Goal: Communication & Community: Answer question/provide support

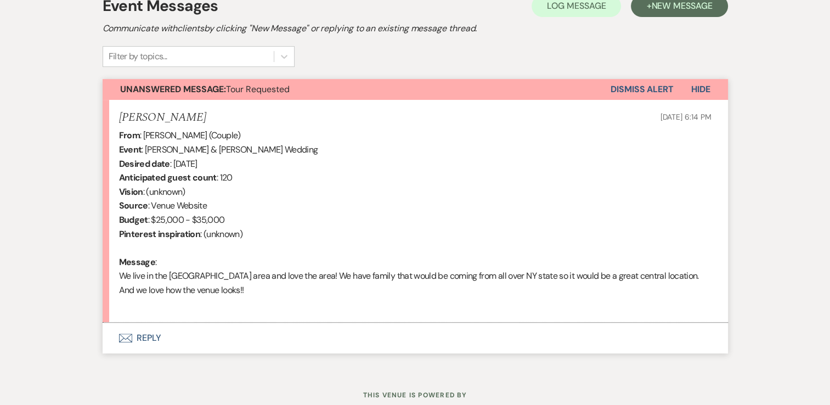
click at [151, 339] on button "Envelope Reply" at bounding box center [415, 337] width 625 height 31
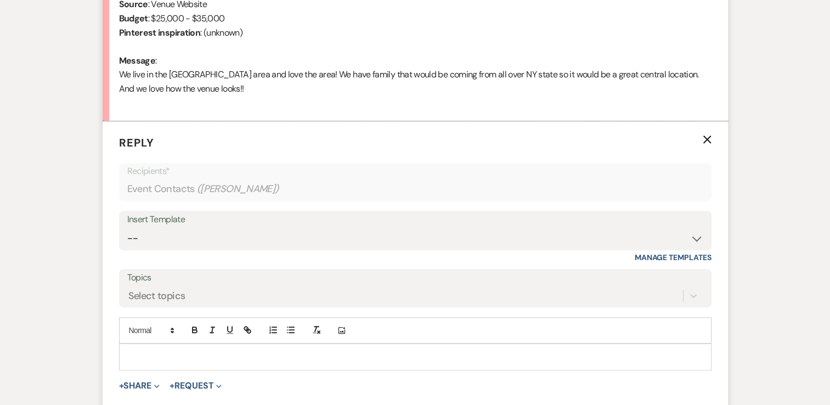
scroll to position [548, 0]
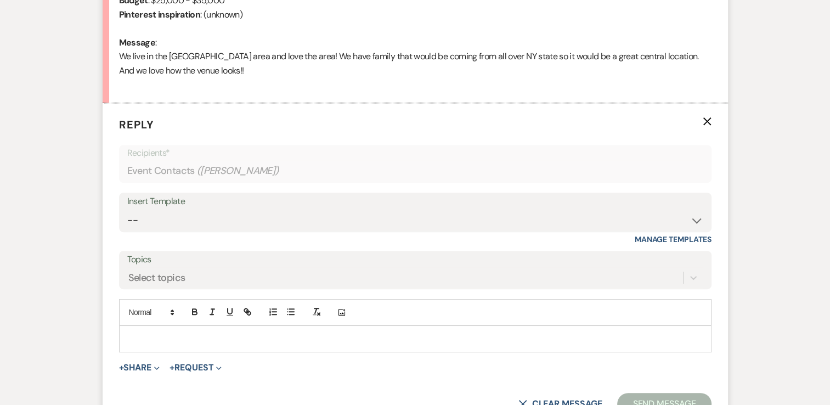
click at [194, 335] on p at bounding box center [415, 338] width 575 height 12
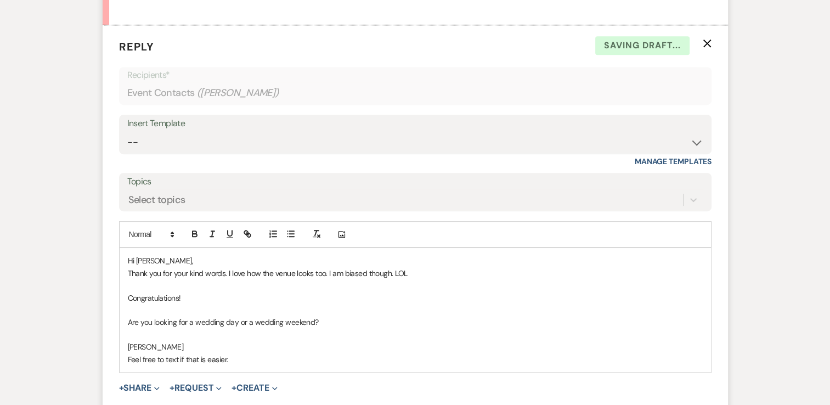
scroll to position [768, 0]
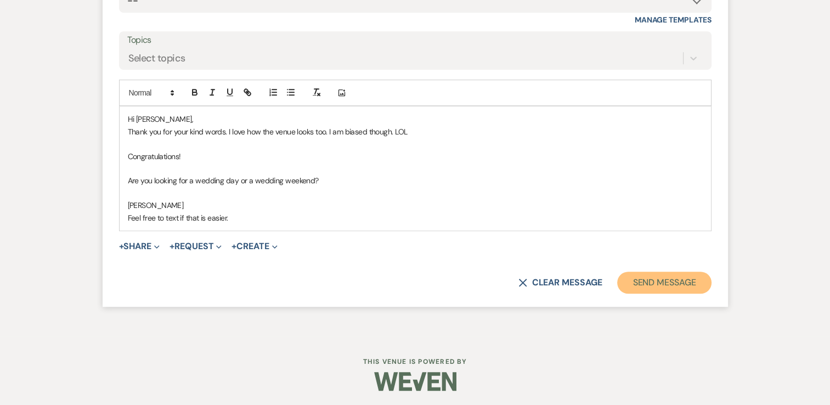
click at [673, 284] on button "Send Message" at bounding box center [664, 282] width 94 height 22
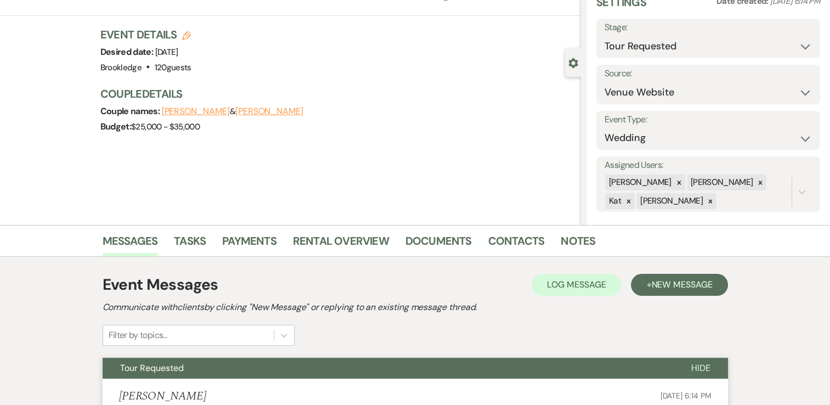
scroll to position [0, 0]
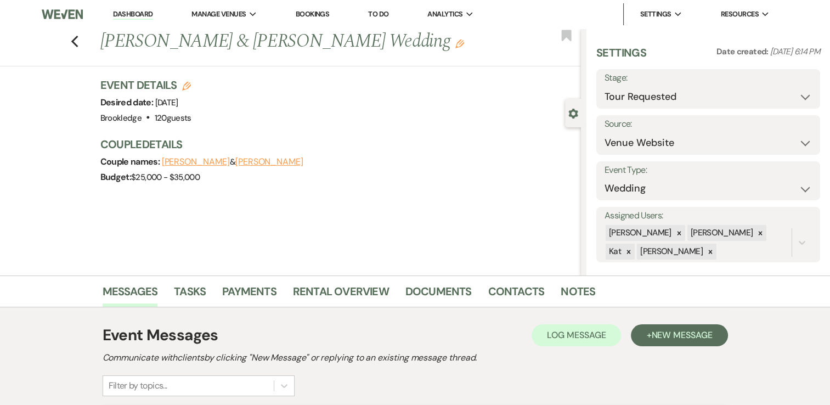
click at [133, 10] on link "Dashboard" at bounding box center [132, 14] width 39 height 10
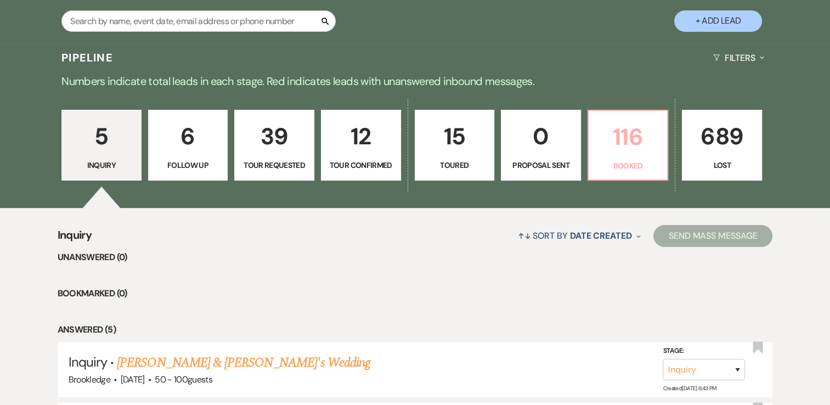
click at [636, 160] on p "Booked" at bounding box center [628, 166] width 66 height 12
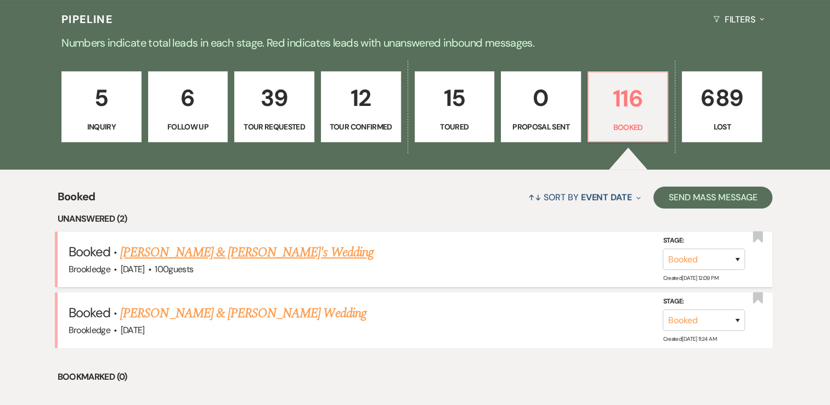
scroll to position [329, 0]
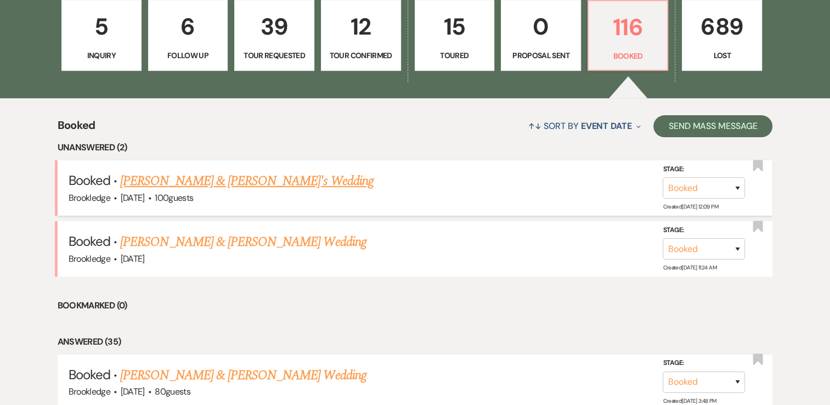
click at [196, 191] on div "Brookledge · [DATE] · 100 guests" at bounding box center [415, 198] width 693 height 14
click at [197, 183] on link "[PERSON_NAME] & [PERSON_NAME]'s Wedding" at bounding box center [246, 181] width 253 height 20
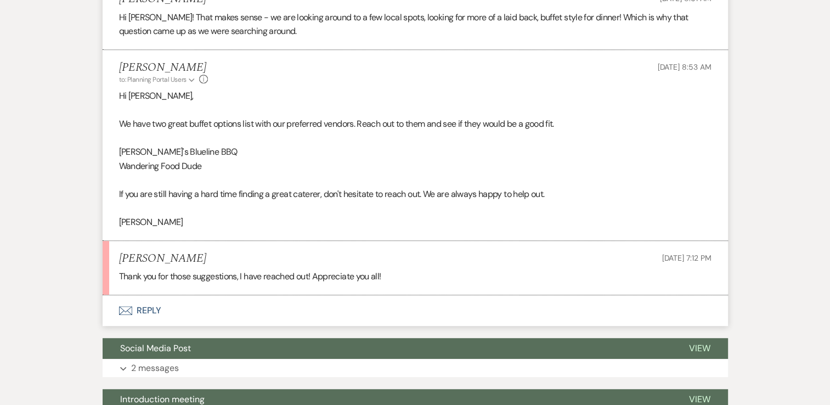
scroll to position [548, 0]
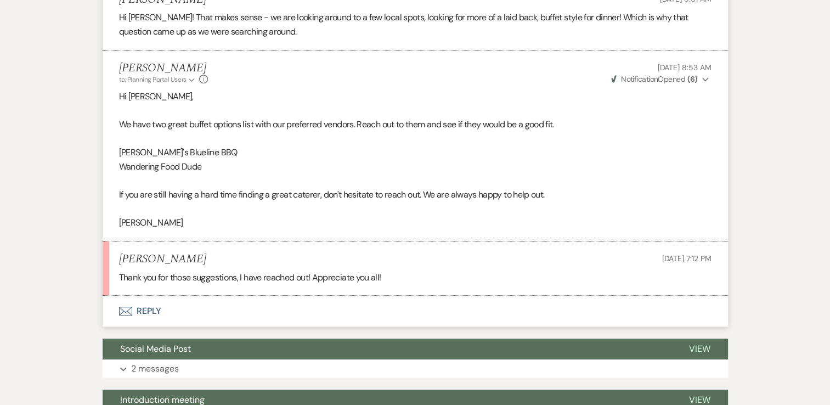
click at [156, 308] on button "Envelope Reply" at bounding box center [415, 311] width 625 height 31
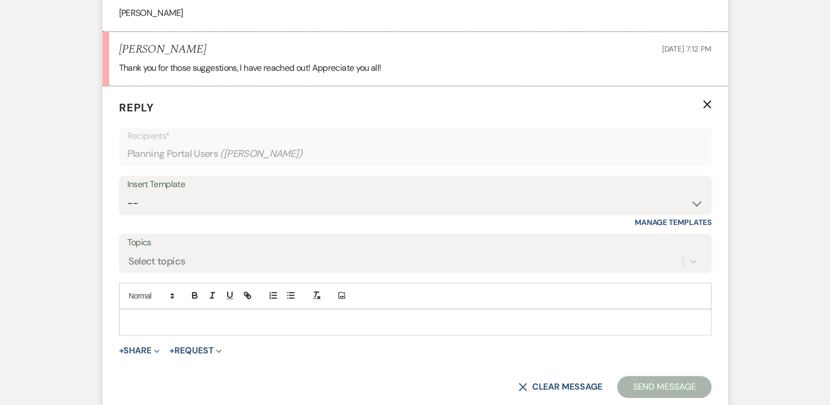
scroll to position [878, 0]
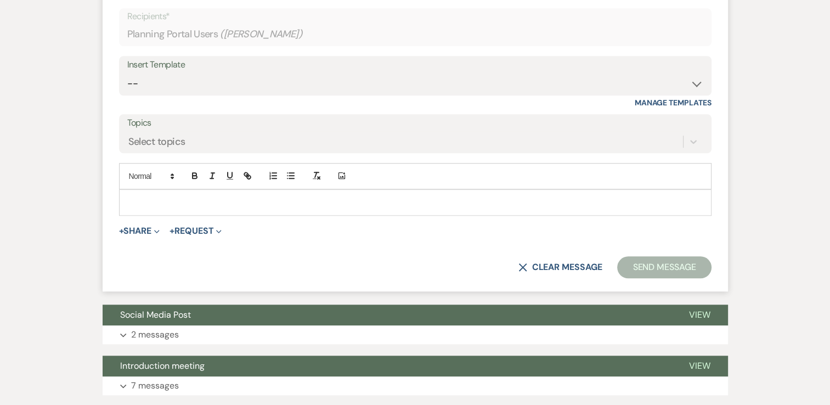
click at [206, 196] on p at bounding box center [415, 202] width 575 height 12
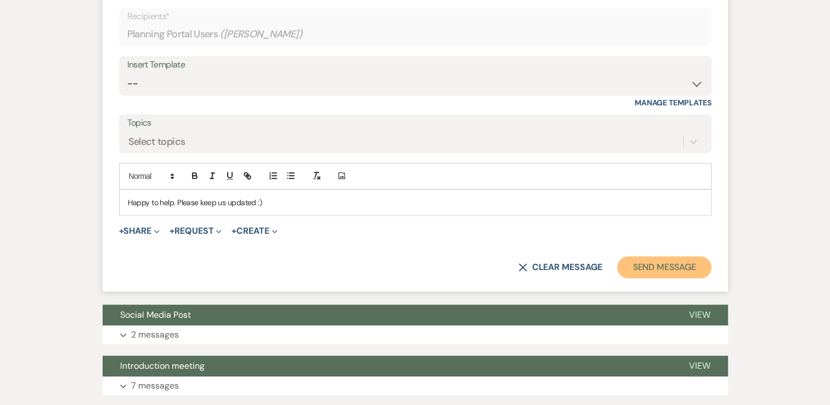
click at [667, 268] on button "Send Message" at bounding box center [664, 267] width 94 height 22
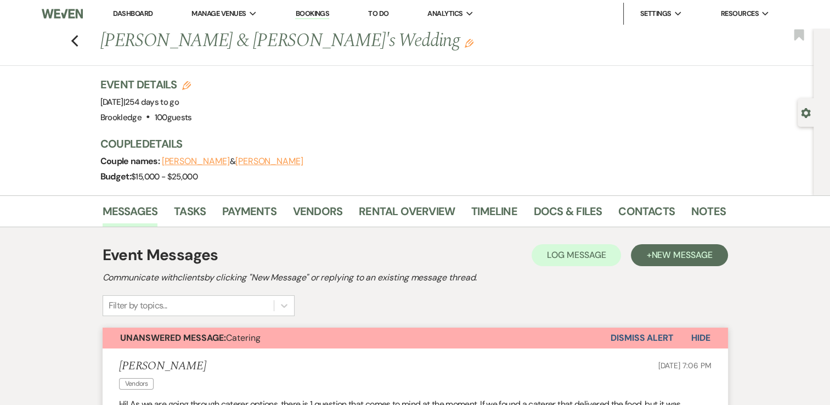
scroll to position [0, 0]
click at [78, 36] on icon "Previous" at bounding box center [75, 41] width 8 height 13
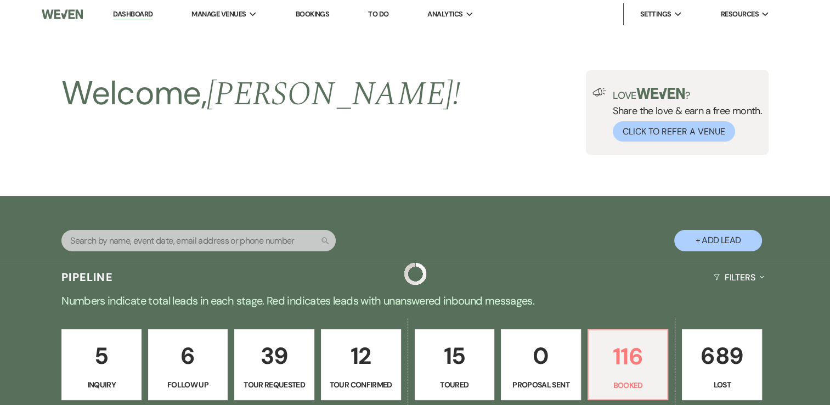
scroll to position [329, 0]
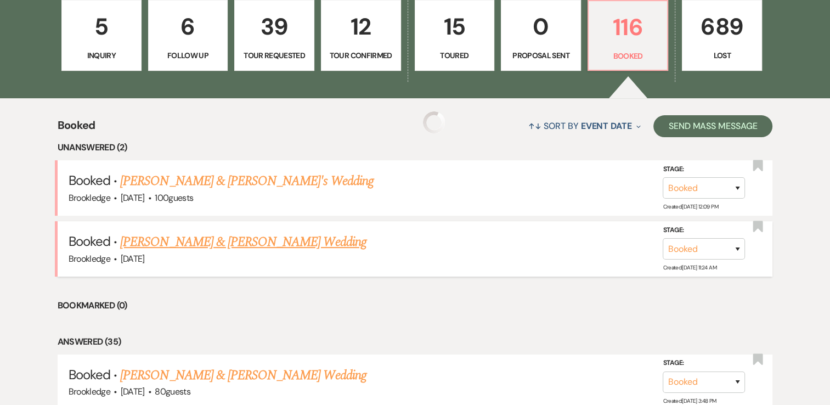
click at [215, 246] on link "[PERSON_NAME] & [PERSON_NAME] Wedding" at bounding box center [243, 242] width 246 height 20
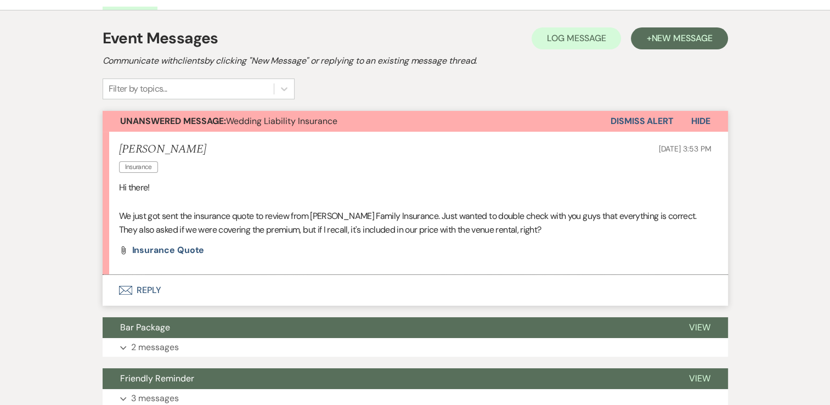
scroll to position [346, 0]
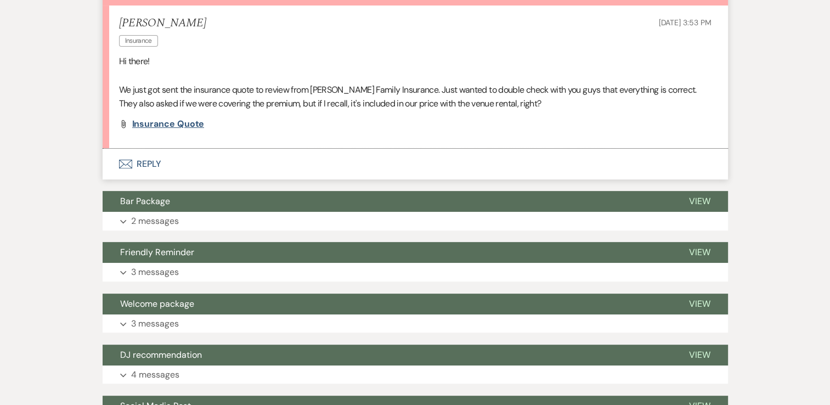
click at [172, 124] on span "Insurance quote" at bounding box center [168, 124] width 72 height 12
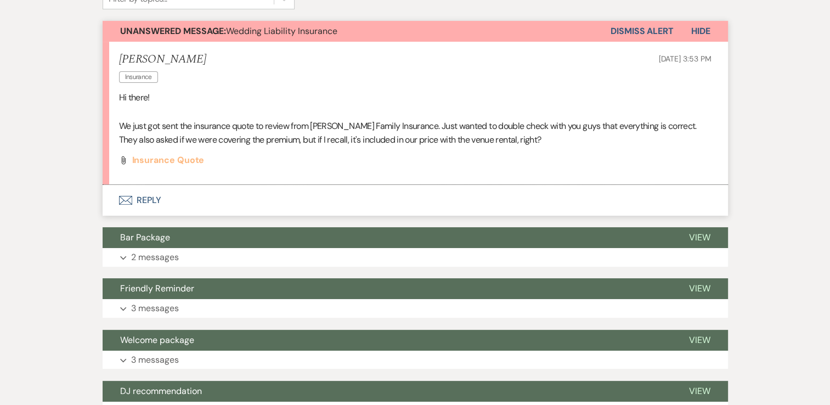
scroll to position [291, 0]
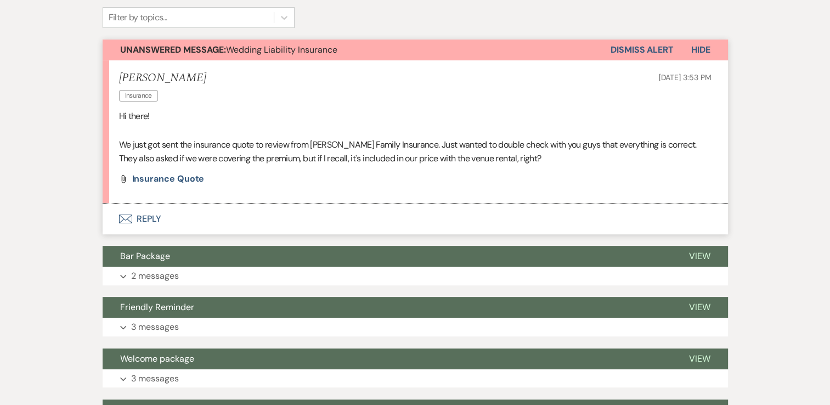
click at [152, 219] on button "Envelope Reply" at bounding box center [415, 218] width 625 height 31
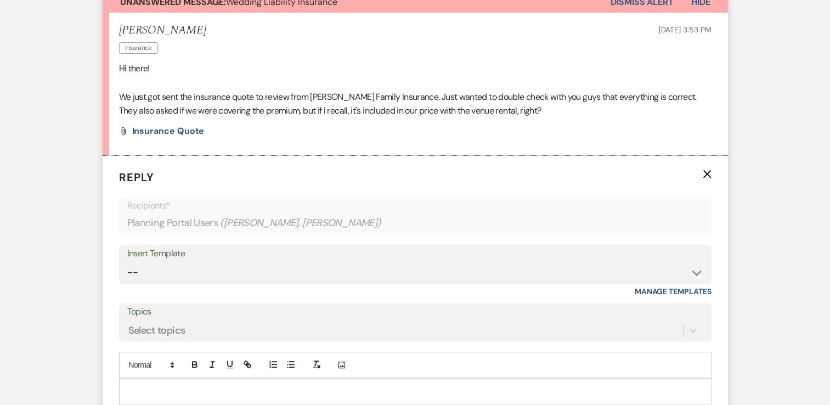
scroll to position [346, 0]
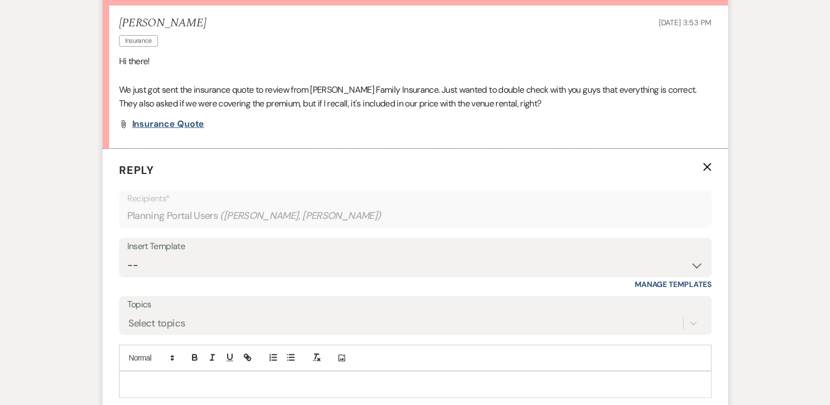
click at [177, 126] on span "Insurance quote" at bounding box center [168, 124] width 72 height 12
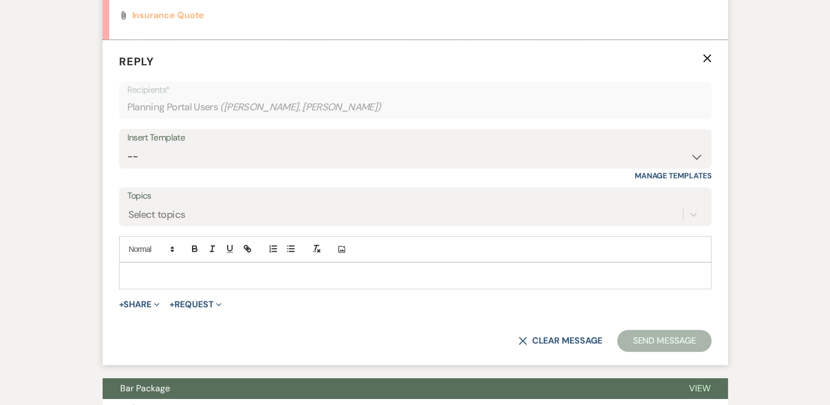
scroll to position [455, 0]
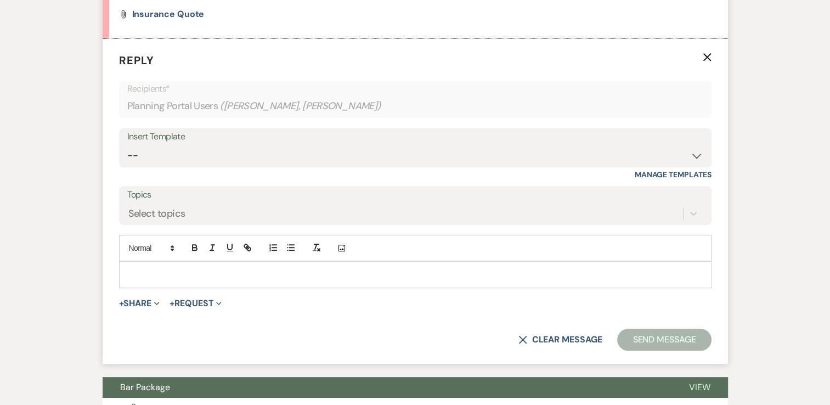
click at [199, 270] on p at bounding box center [415, 274] width 575 height 12
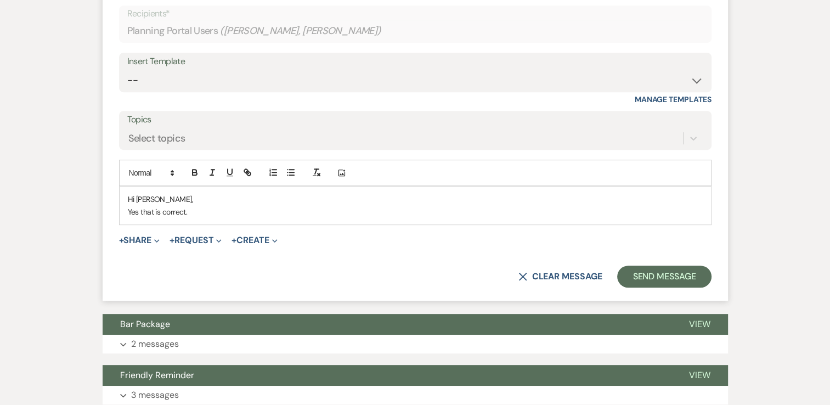
scroll to position [565, 0]
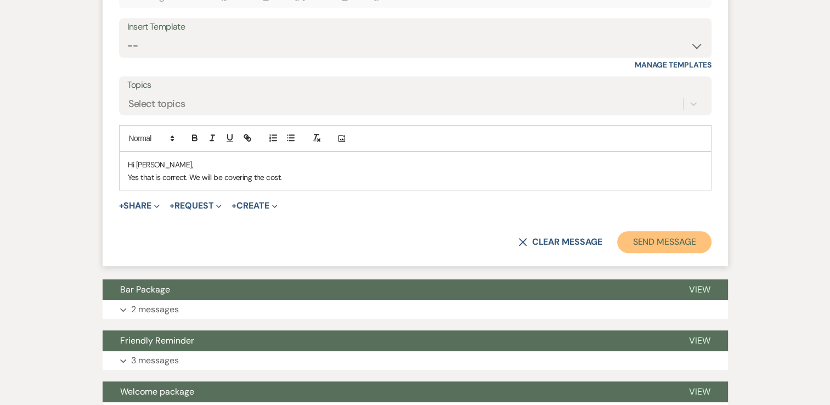
click at [678, 232] on button "Send Message" at bounding box center [664, 242] width 94 height 22
